Goal: Book appointment/travel/reservation

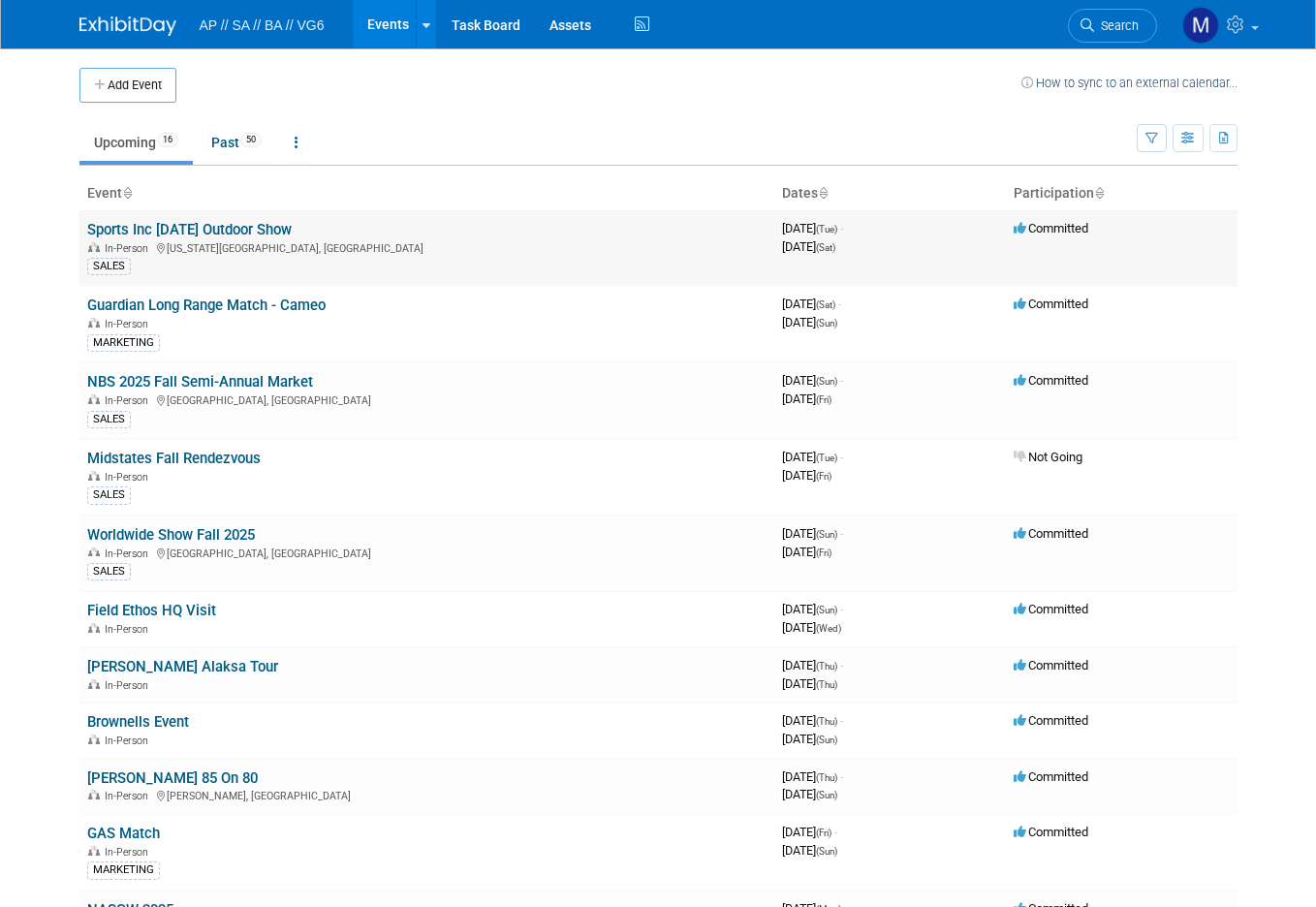
click at [292, 228] on link "Sports Inc [DATE] Outdoor Show" at bounding box center [189, 229] width 205 height 17
click at [150, 377] on link "NBS 2025 Fall Semi-Annual Market" at bounding box center [200, 381] width 226 height 17
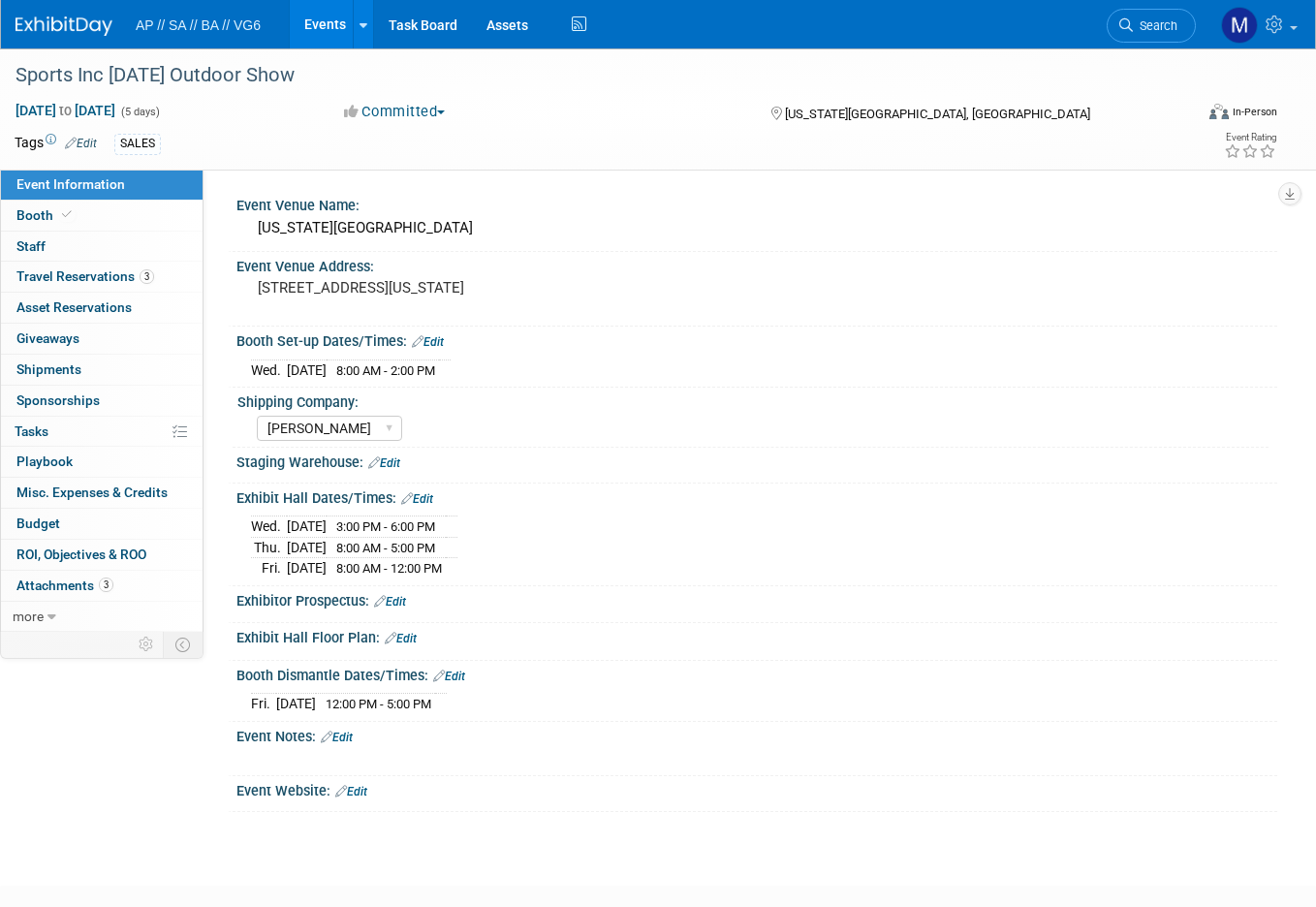
select select "Freeman"
click at [80, 278] on span "Travel Reservations 3" at bounding box center [85, 277] width 138 height 16
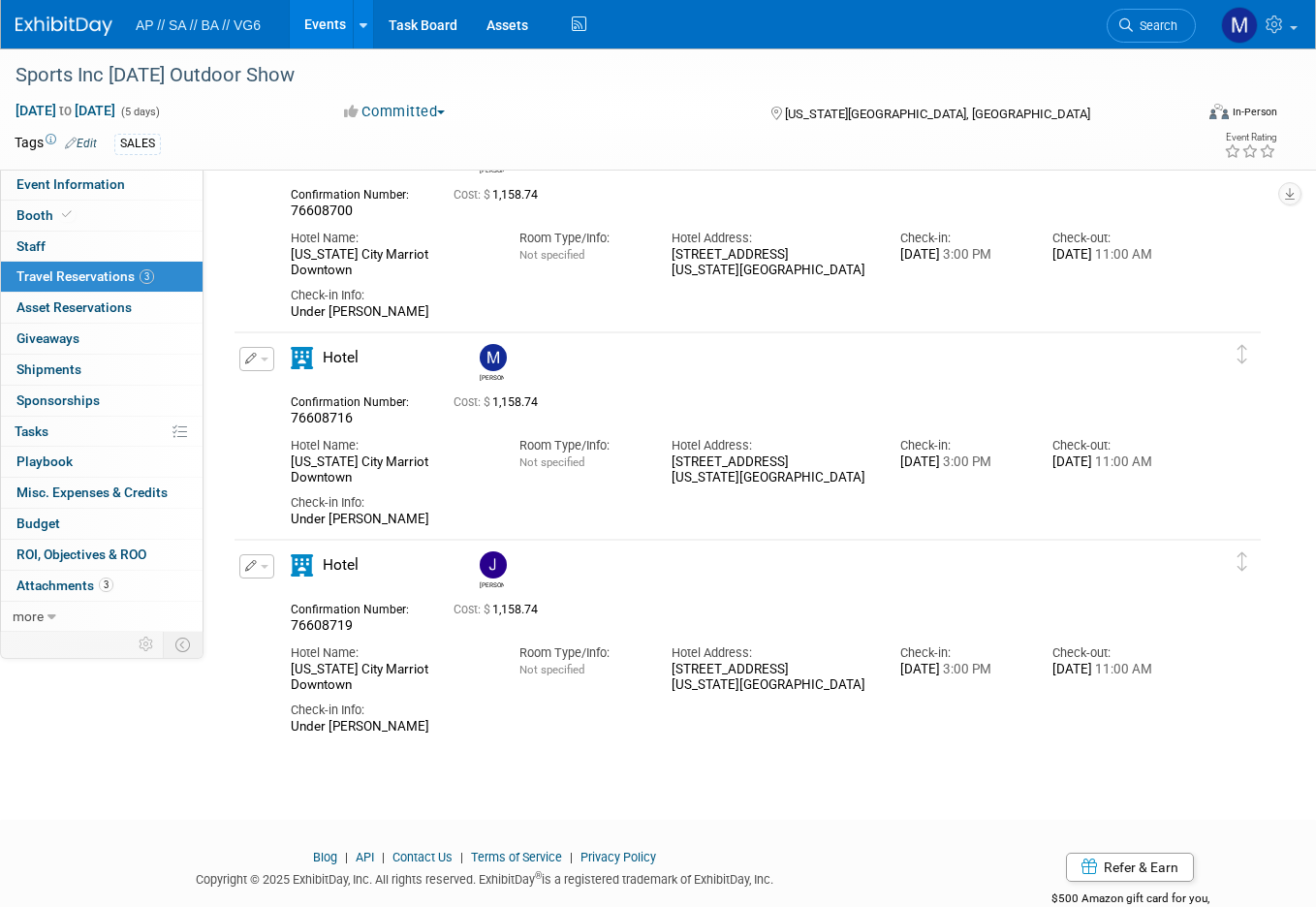
scroll to position [80, 0]
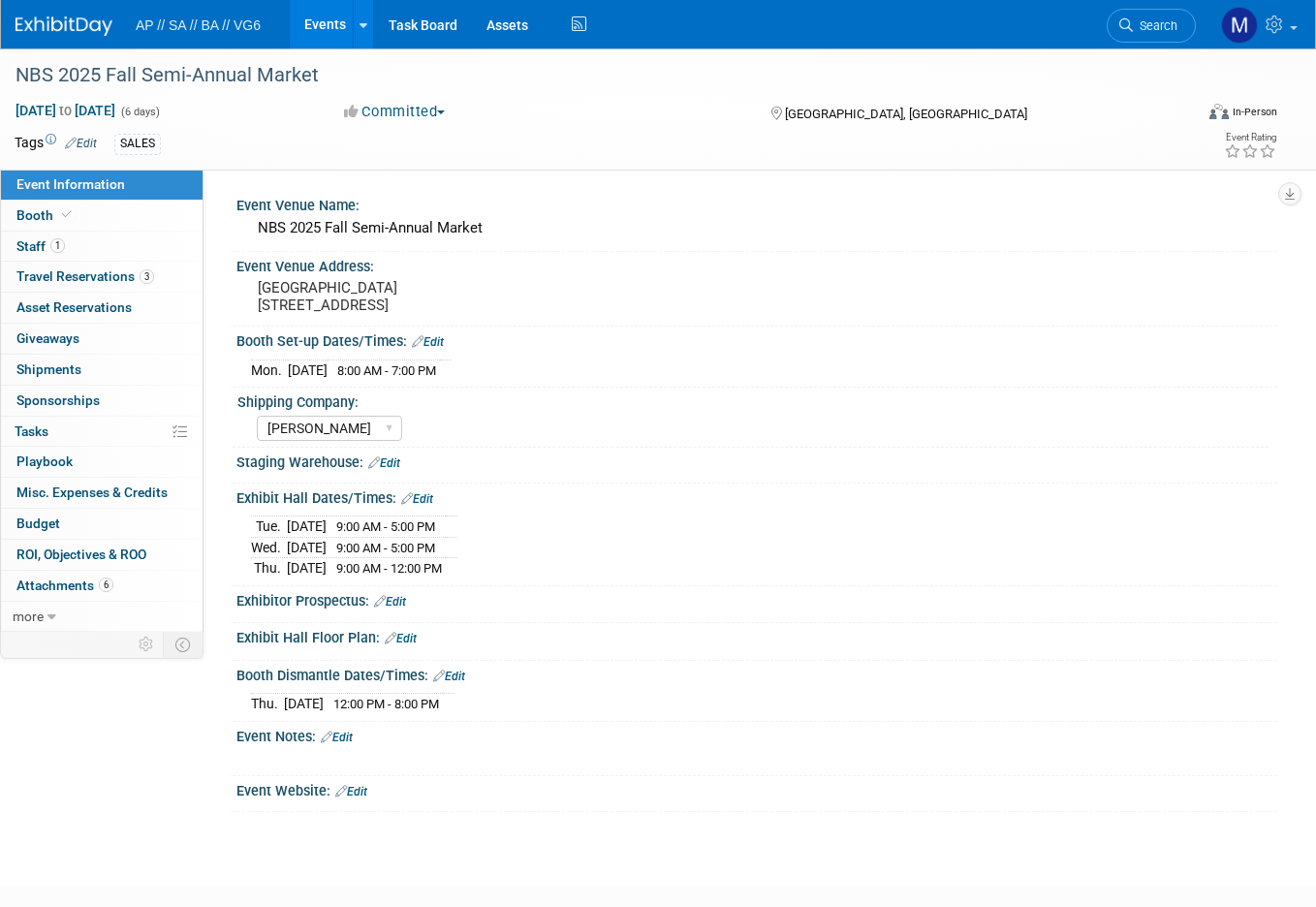
select select "[PERSON_NAME]"
click at [94, 281] on span "Travel Reservations 3" at bounding box center [85, 277] width 138 height 16
